Goal: Navigation & Orientation: Find specific page/section

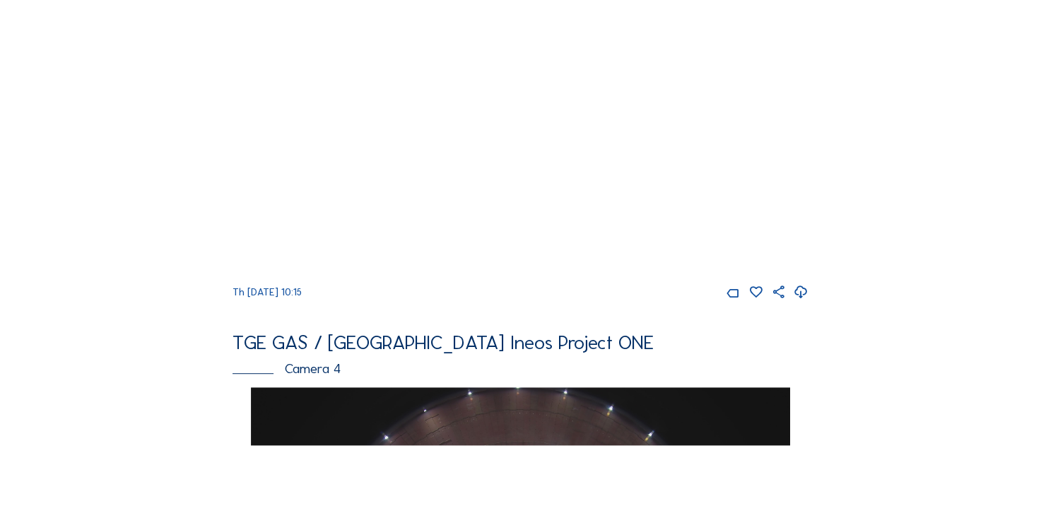
scroll to position [1060, 0]
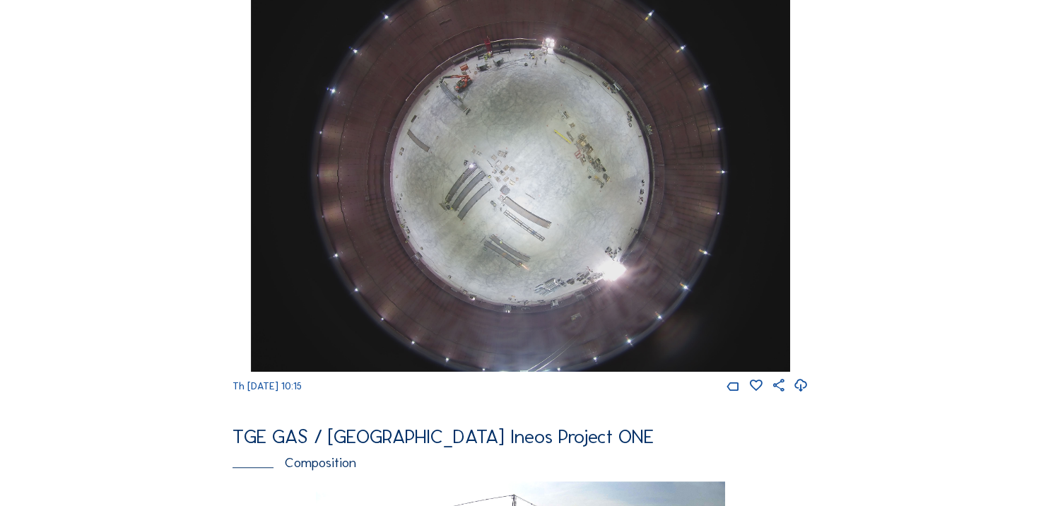
click at [800, 395] on icon at bounding box center [800, 386] width 15 height 18
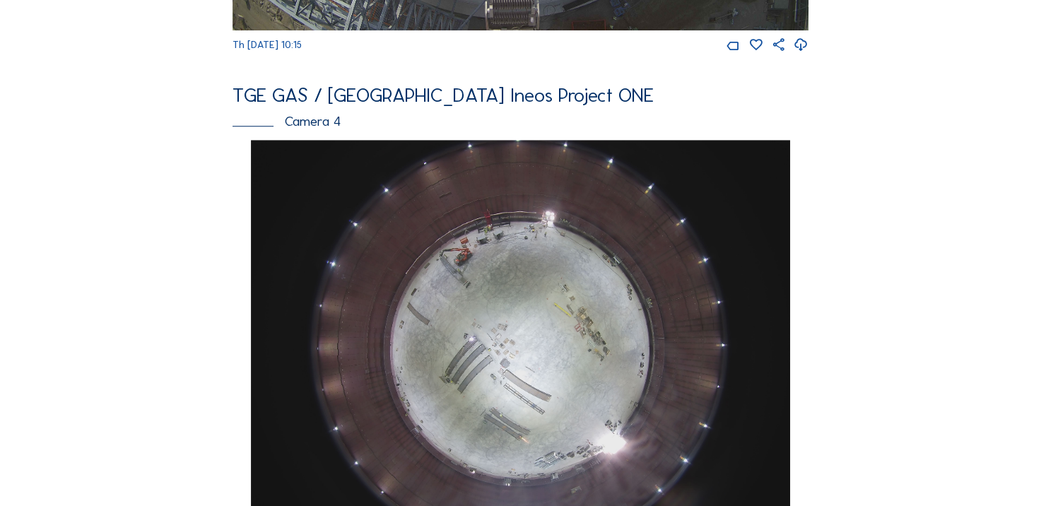
scroll to position [752, 0]
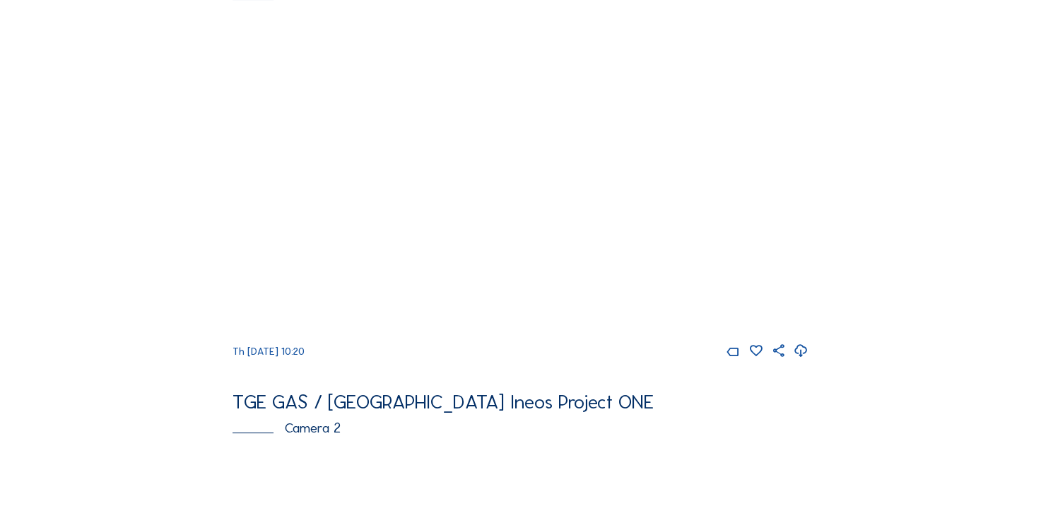
scroll to position [71, 0]
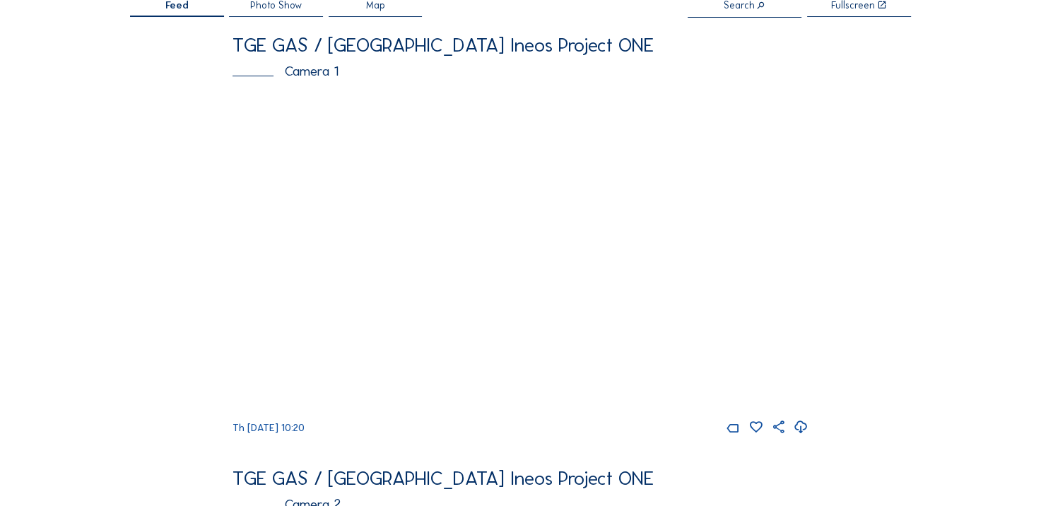
click at [805, 431] on icon at bounding box center [800, 427] width 15 height 18
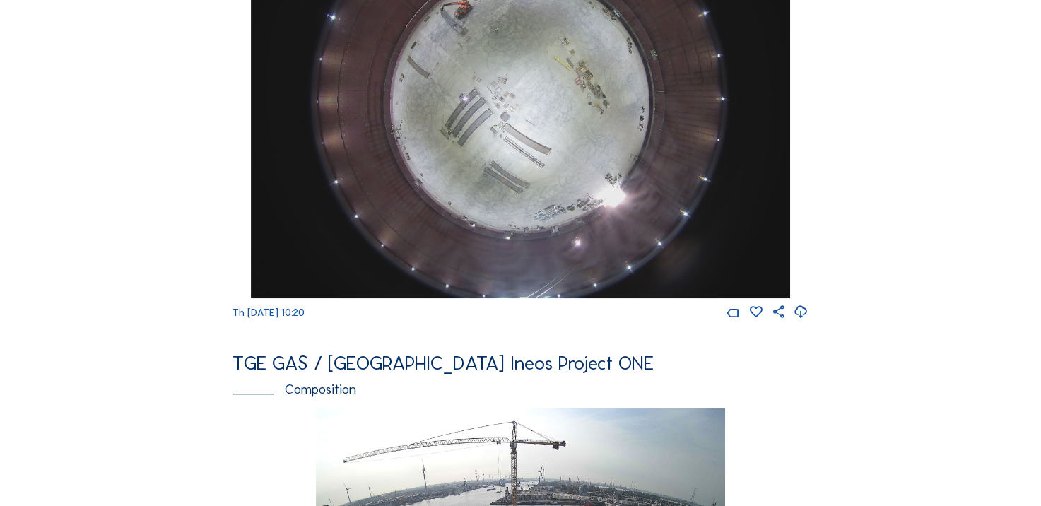
scroll to position [989, 0]
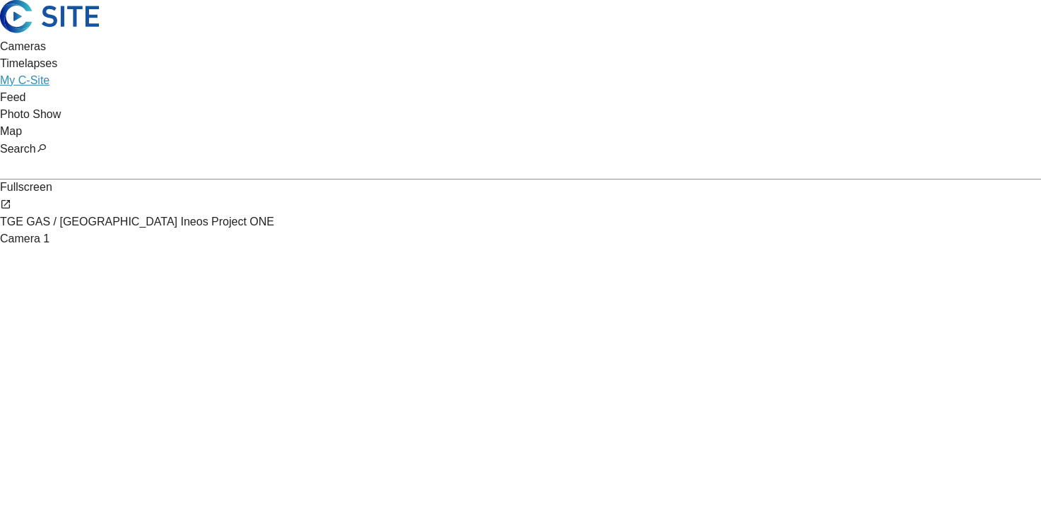
scroll to position [353, 0]
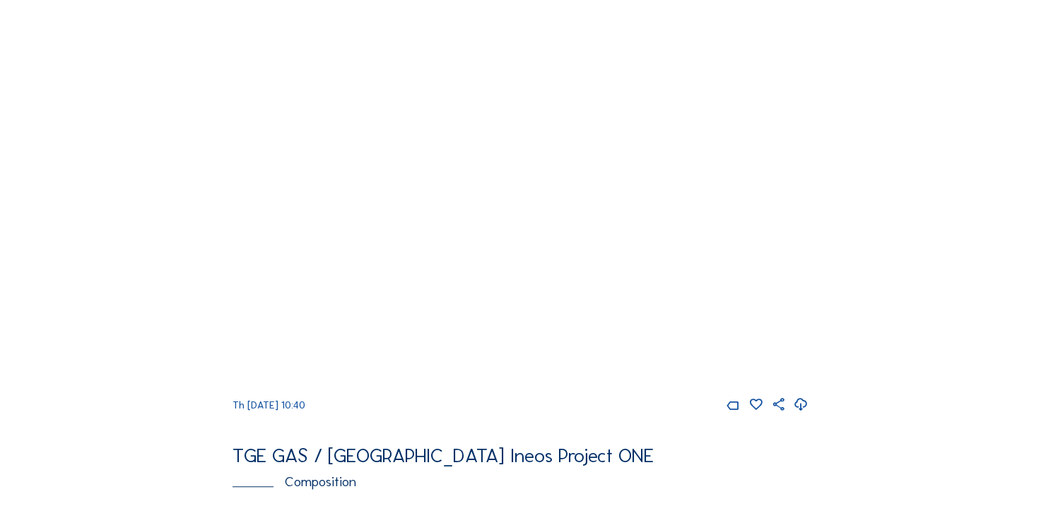
scroll to position [1060, 0]
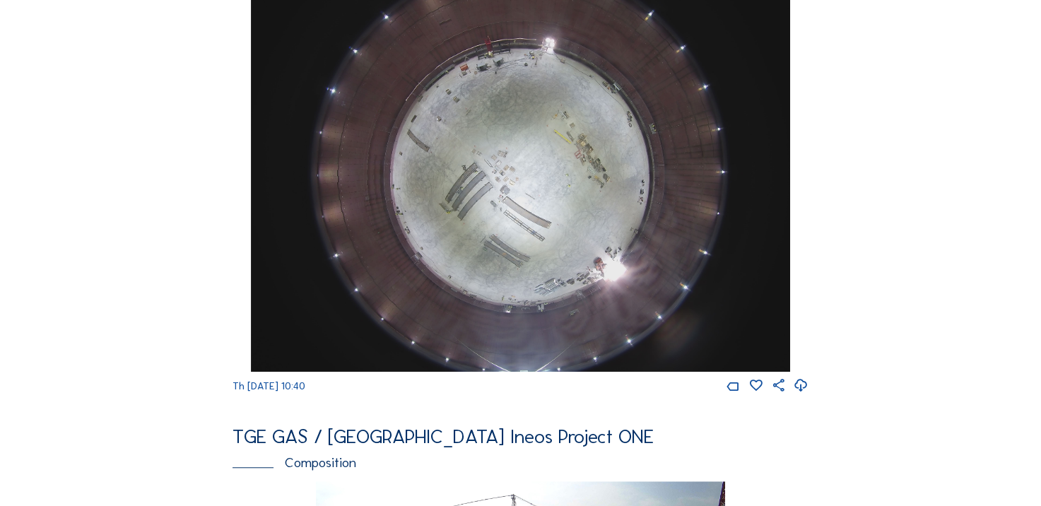
click at [800, 394] on icon at bounding box center [800, 386] width 15 height 18
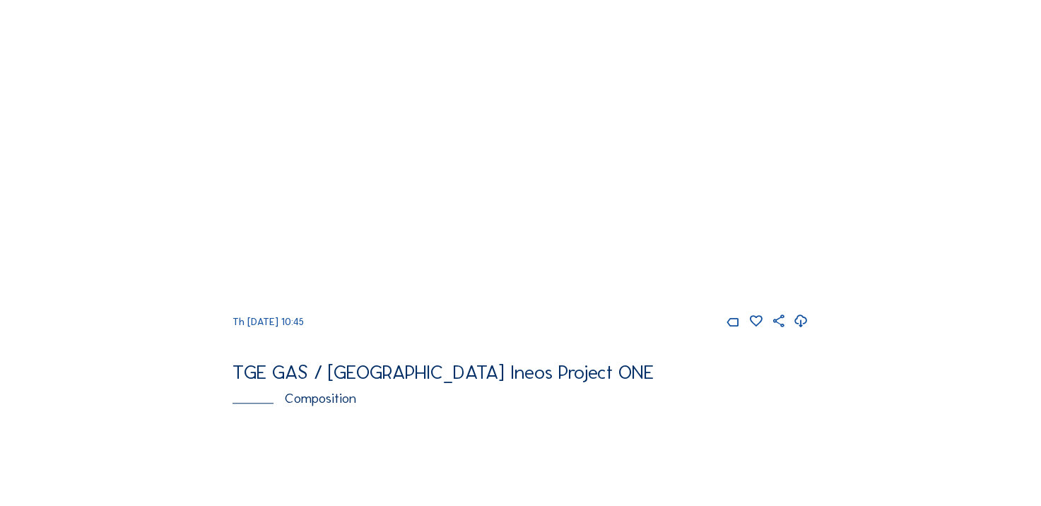
scroll to position [1201, 0]
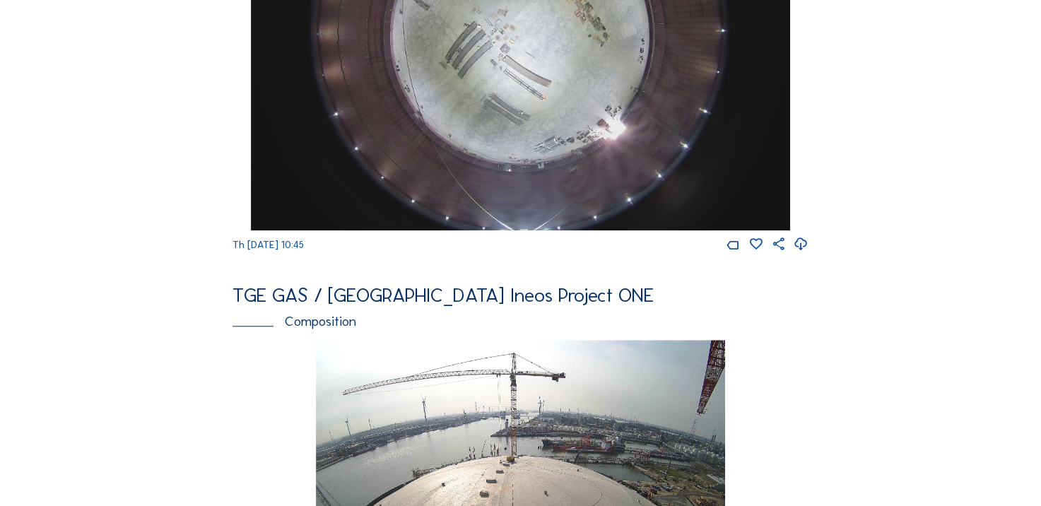
click at [805, 254] on icon at bounding box center [800, 244] width 15 height 18
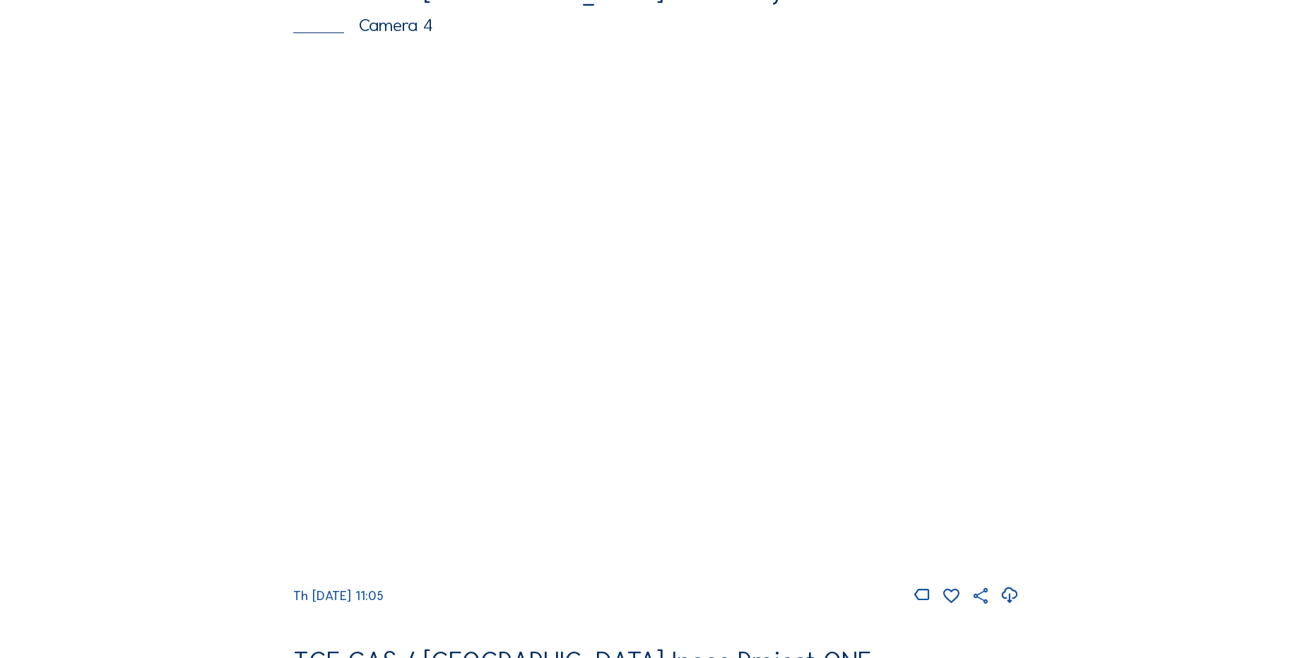
scroll to position [1342, 0]
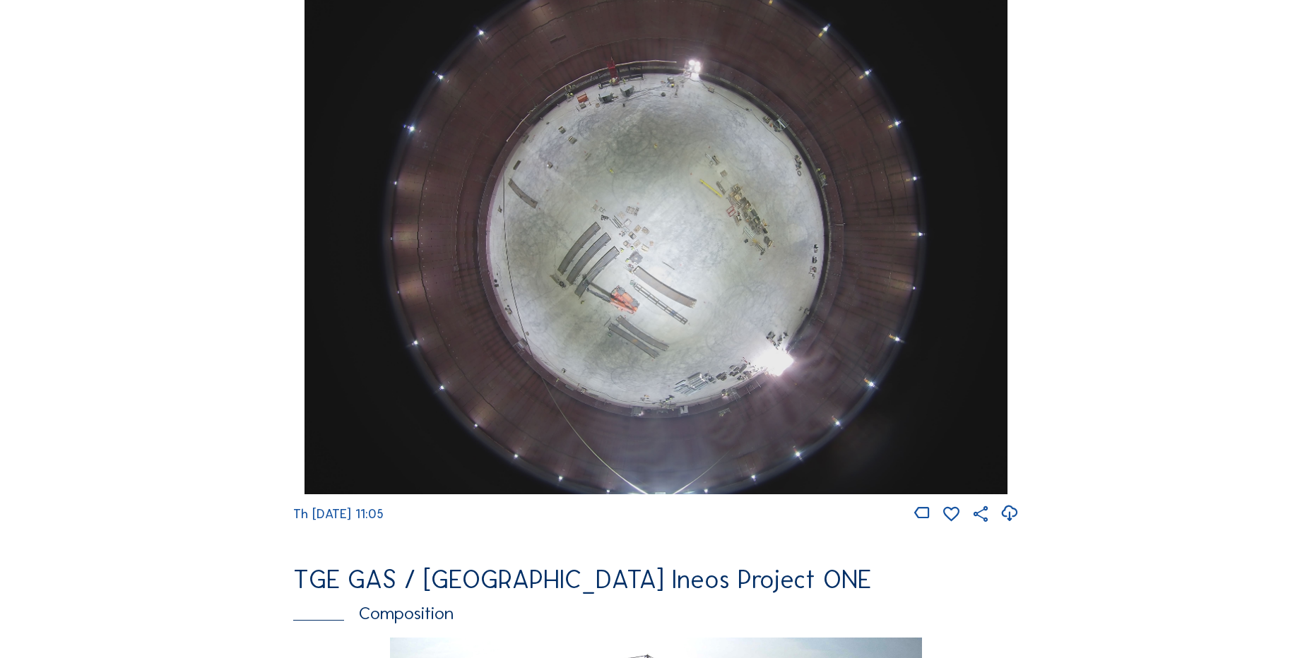
click at [1014, 522] on icon at bounding box center [1009, 513] width 19 height 23
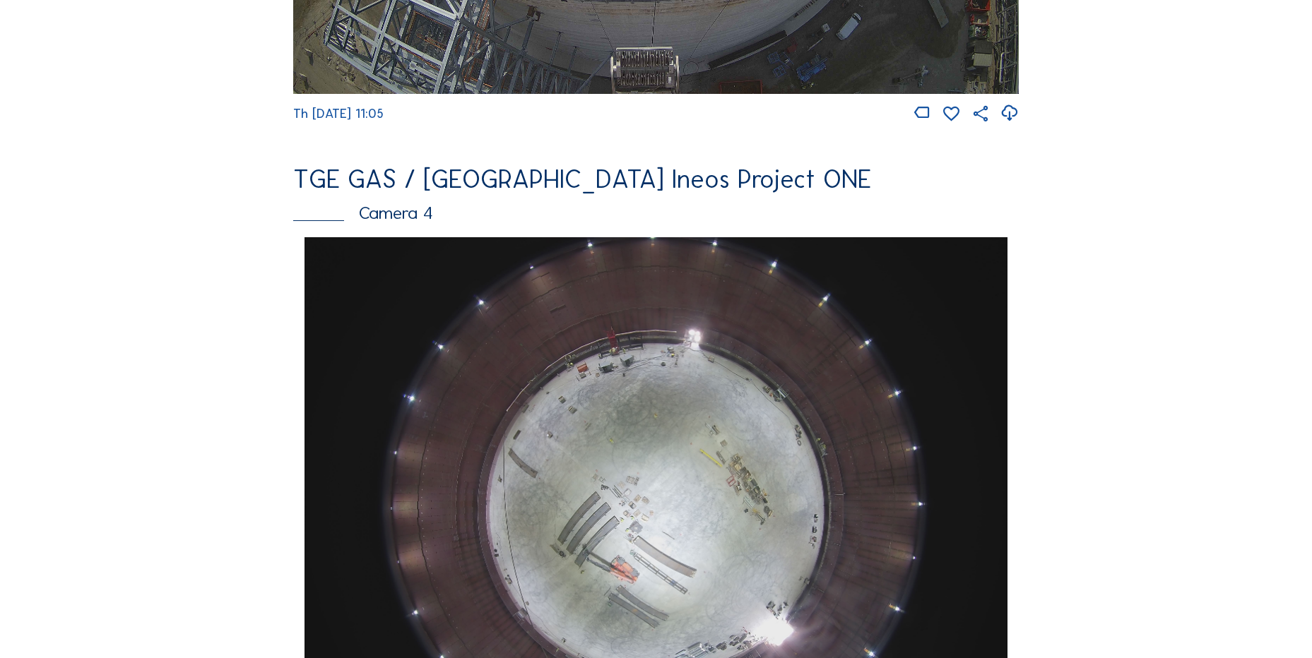
scroll to position [1201, 0]
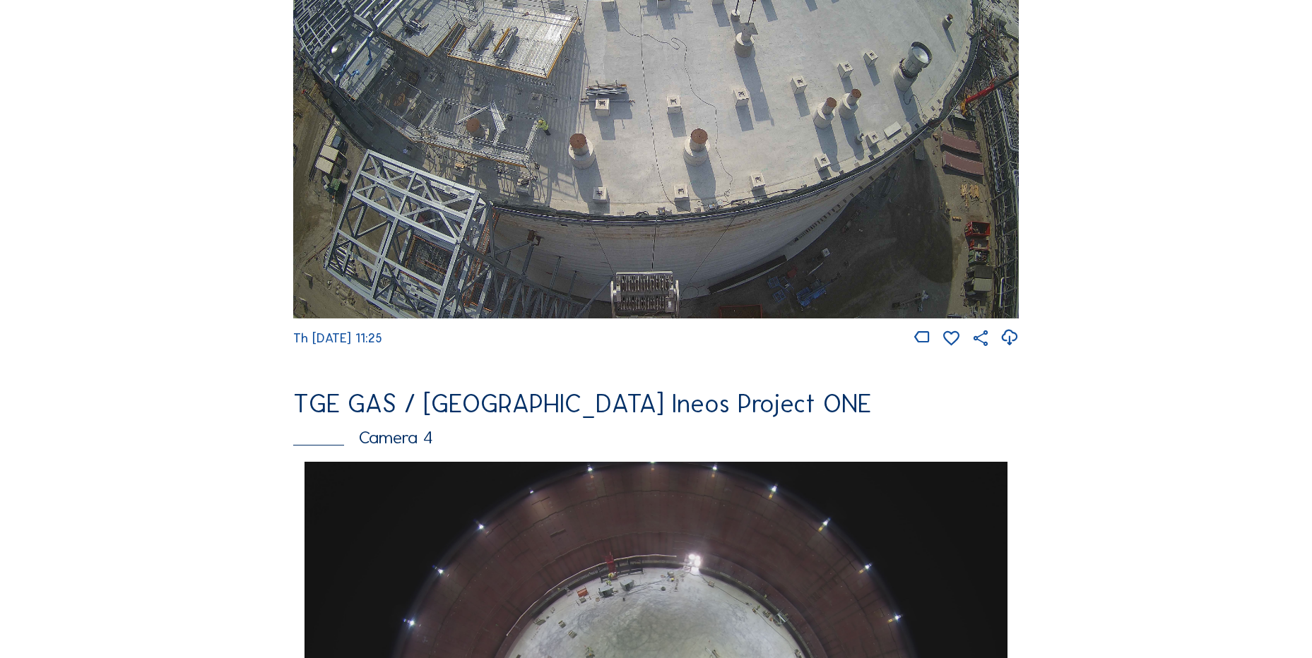
scroll to position [1272, 0]
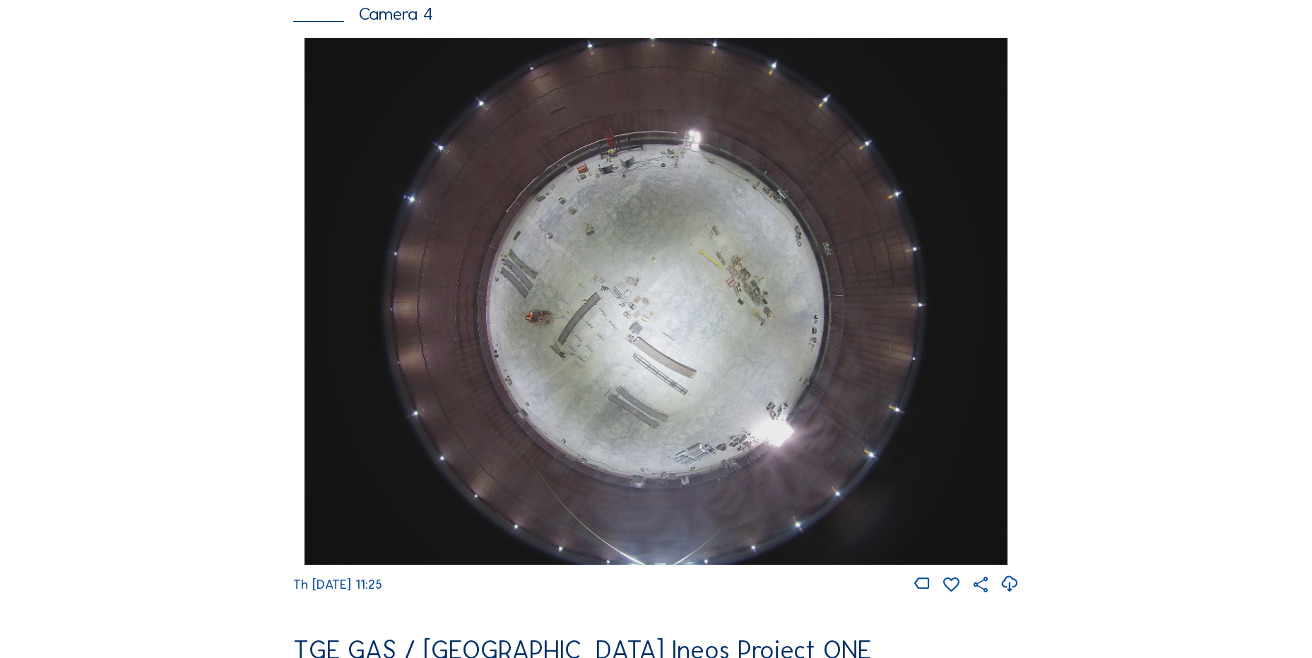
click at [779, 371] on img at bounding box center [655, 301] width 702 height 527
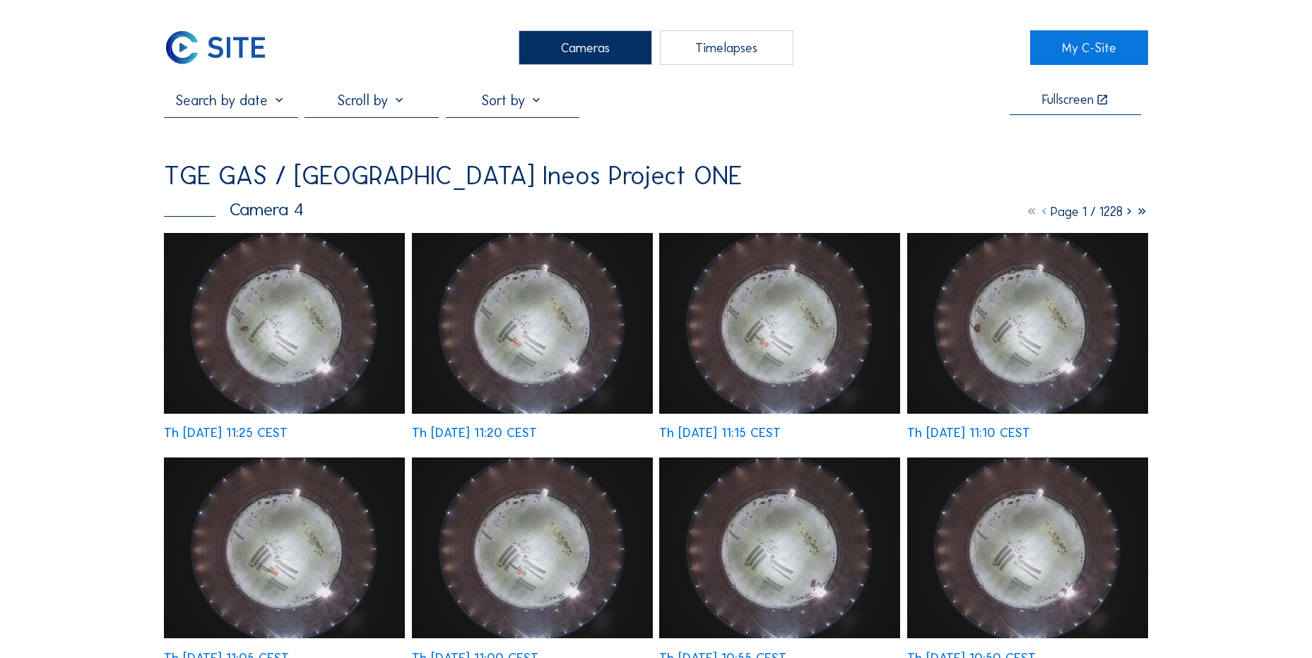
click at [268, 277] on img at bounding box center [284, 323] width 241 height 181
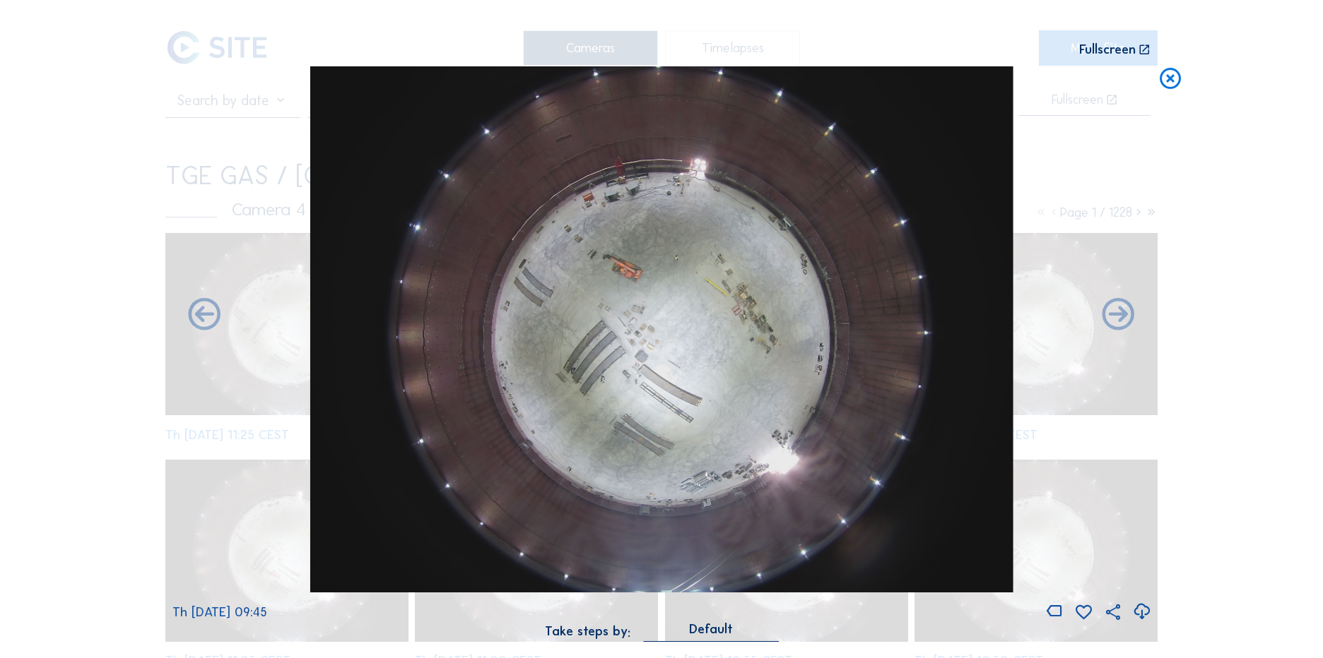
click at [1164, 81] on icon at bounding box center [1169, 79] width 25 height 26
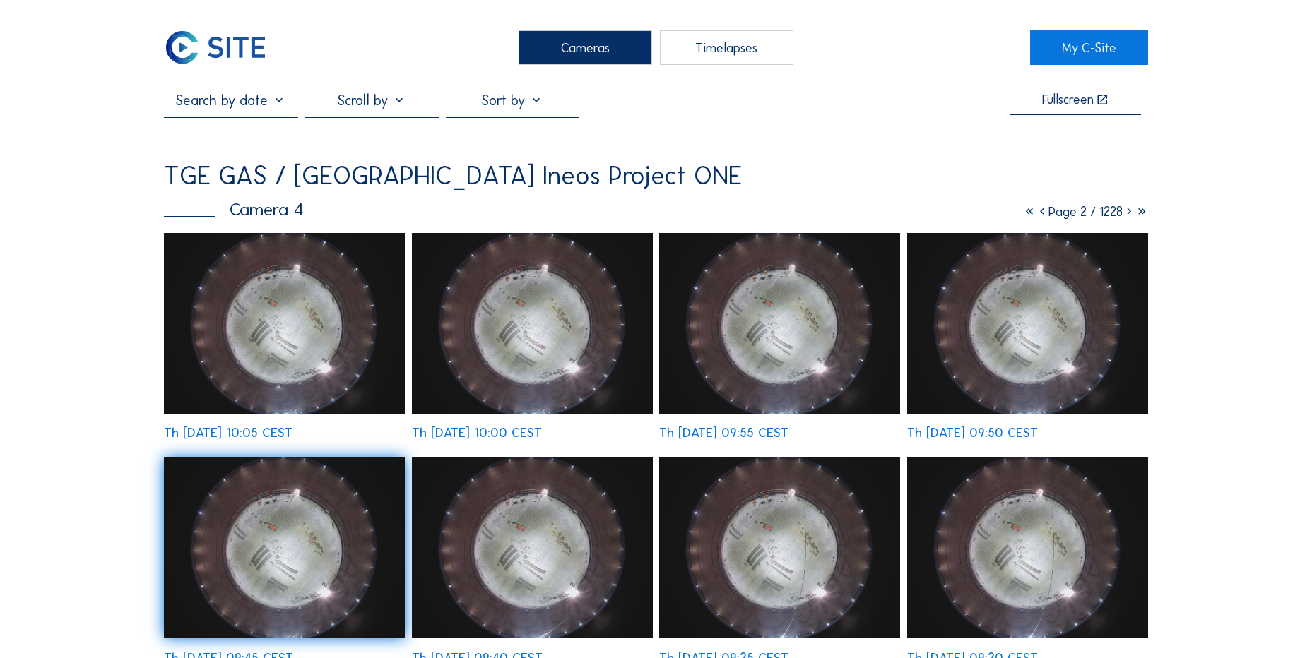
click at [189, 42] on img at bounding box center [215, 47] width 103 height 35
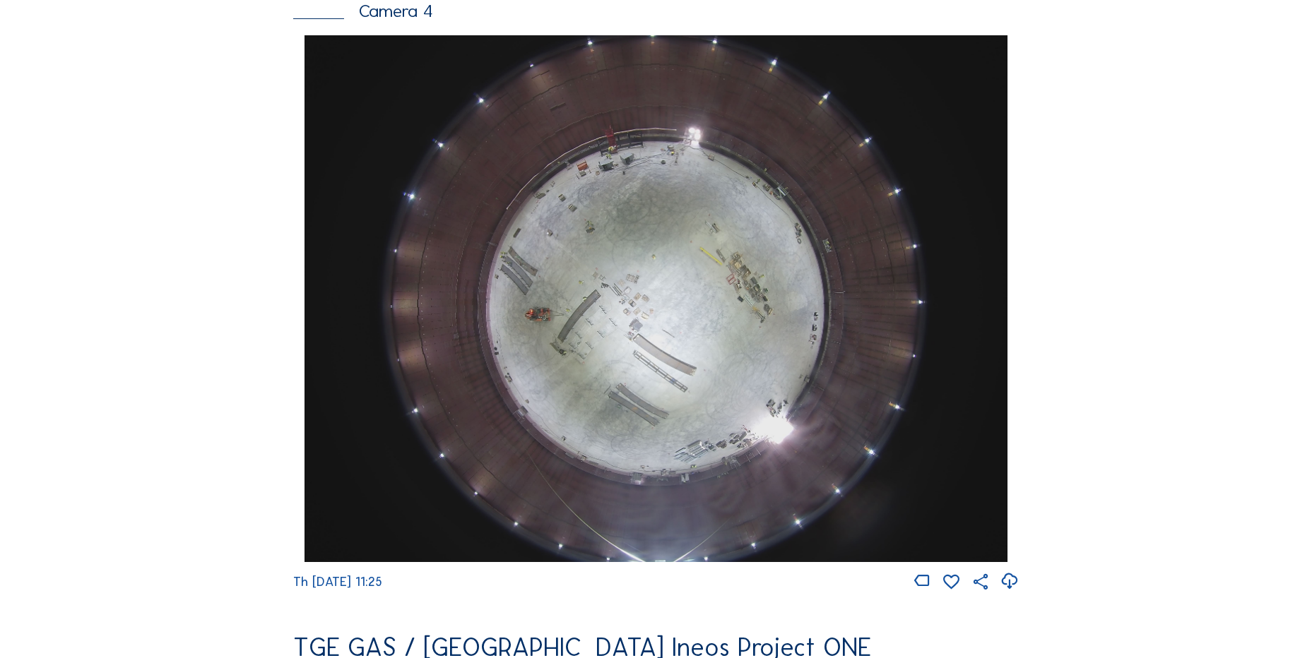
scroll to position [1130, 0]
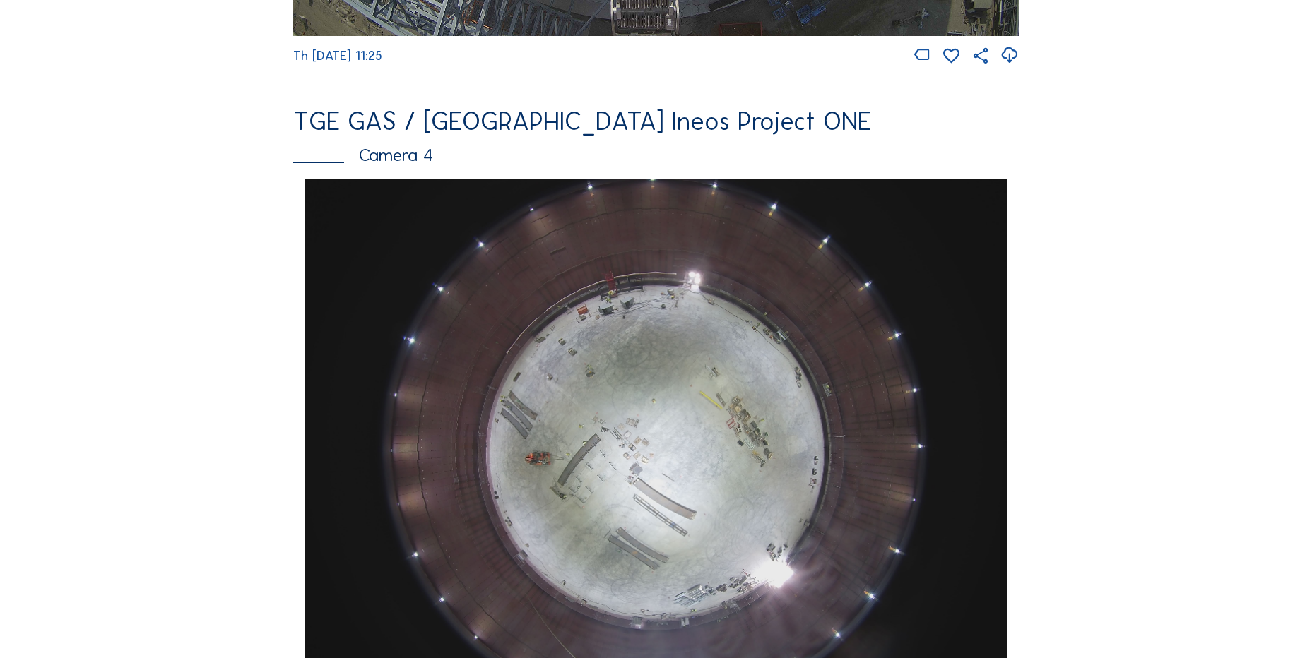
click at [286, 275] on div "Feed Photo Show Map Search Fullscreen TGE GAS / Antwerpen Ineos Project ONE Cam…" at bounding box center [656, 183] width 984 height 2445
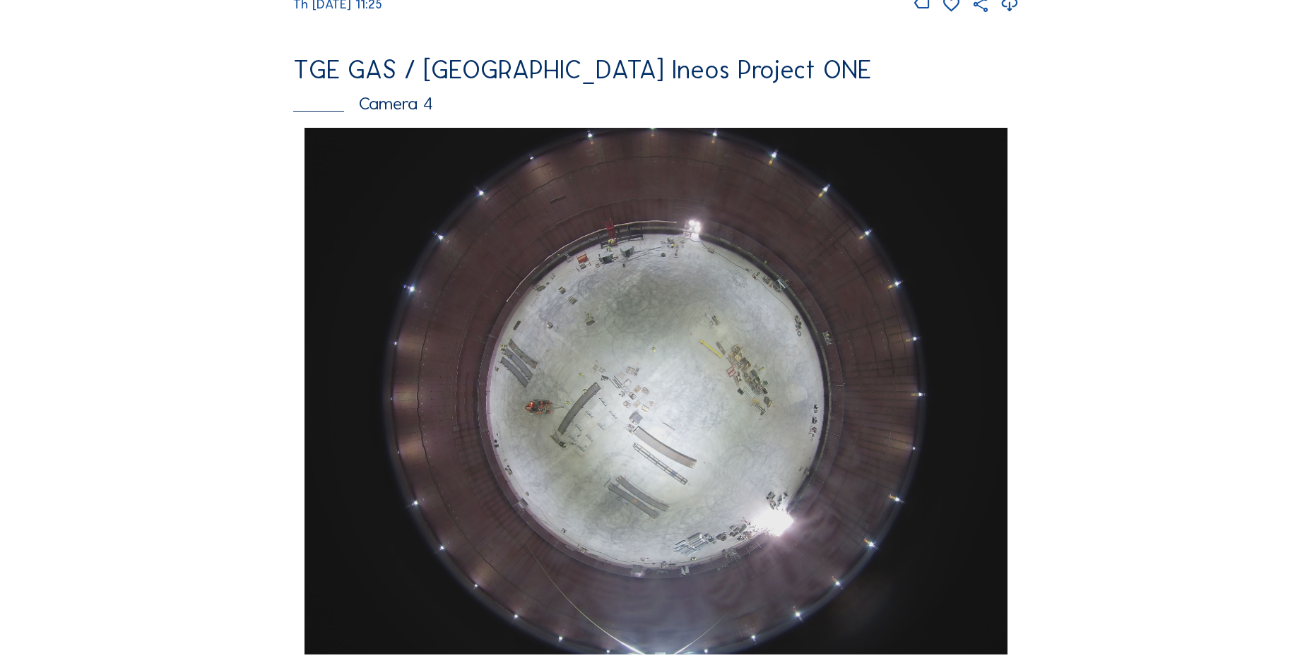
scroll to position [1413, 0]
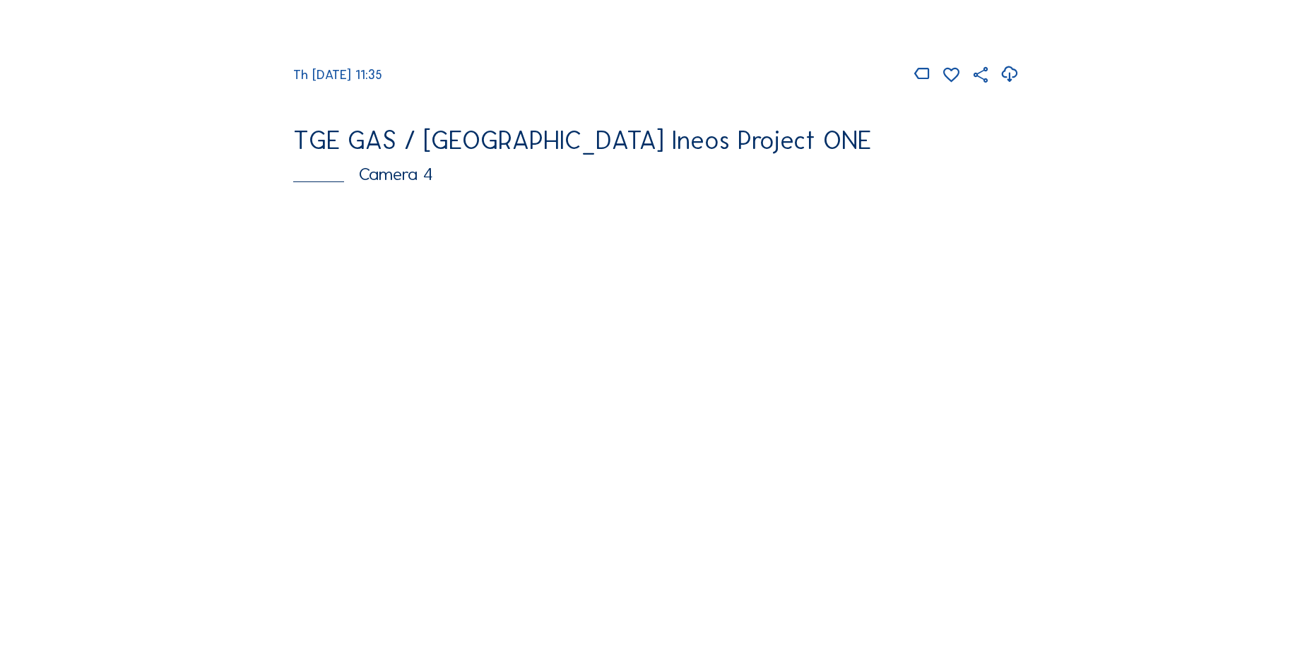
scroll to position [1201, 0]
